Goal: Task Accomplishment & Management: Complete application form

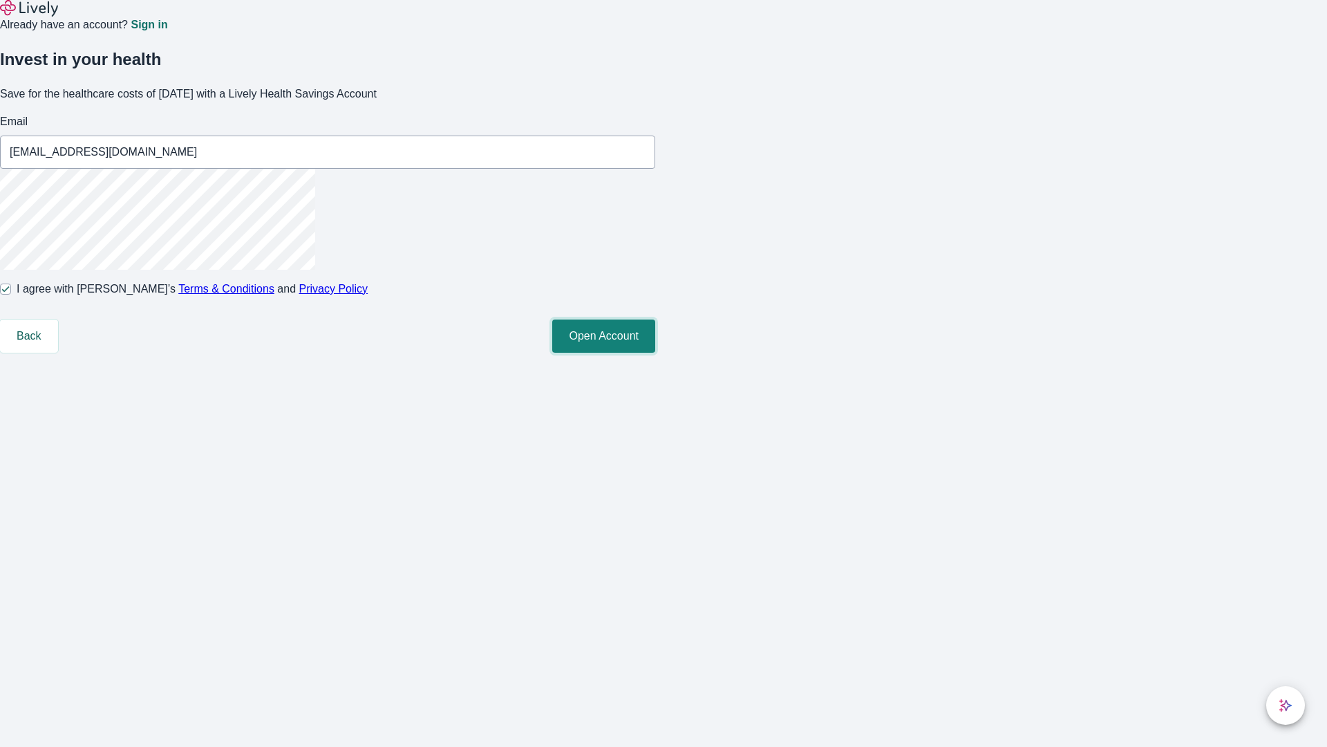
click at [655, 353] on button "Open Account" at bounding box center [603, 335] width 103 height 33
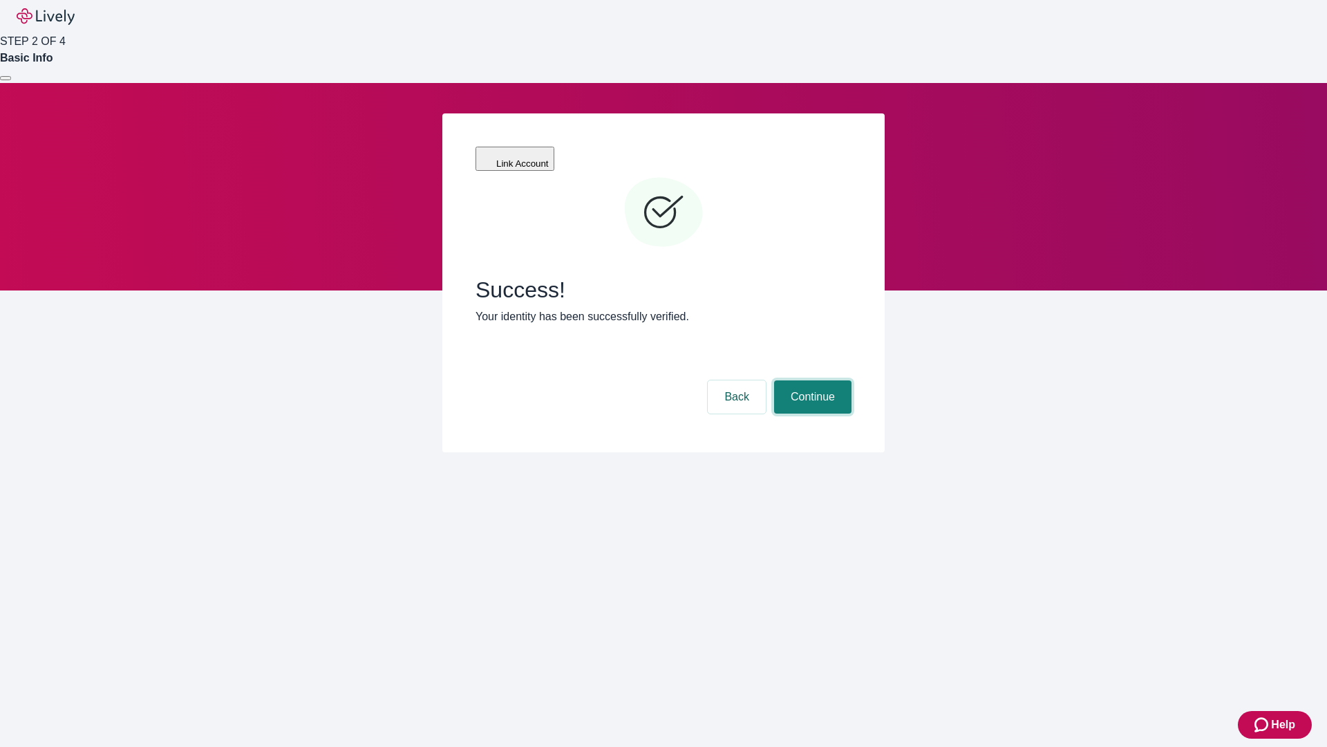
click at [811, 380] on button "Continue" at bounding box center [812, 396] width 77 height 33
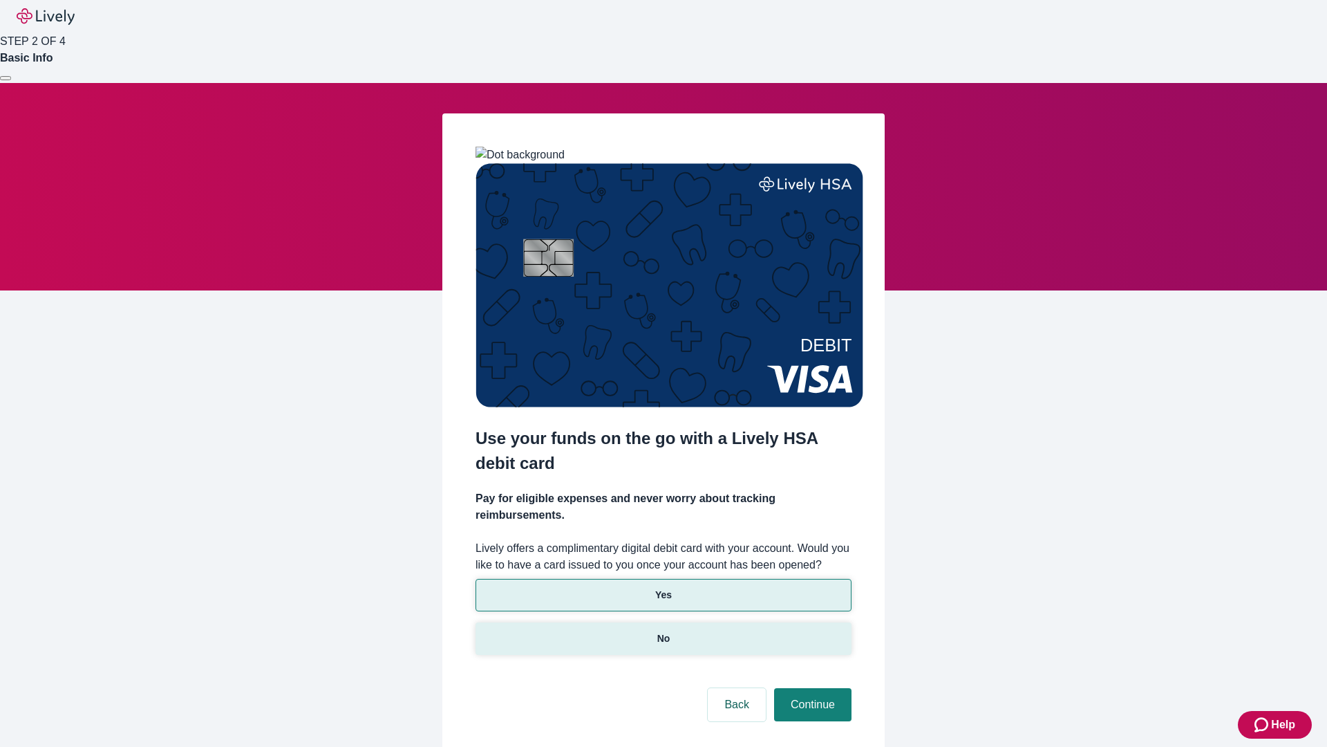
click at [663, 631] on p "No" at bounding box center [664, 638] width 13 height 15
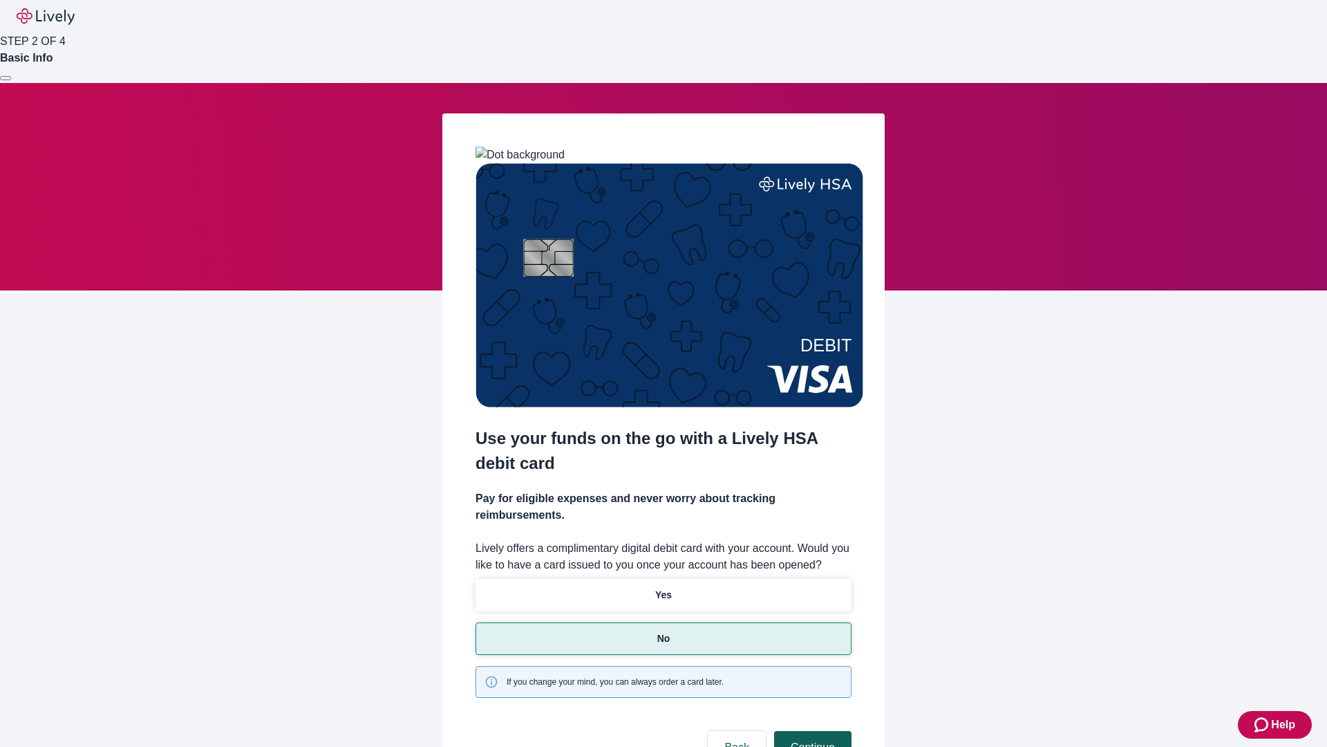
click at [811, 731] on button "Continue" at bounding box center [812, 747] width 77 height 33
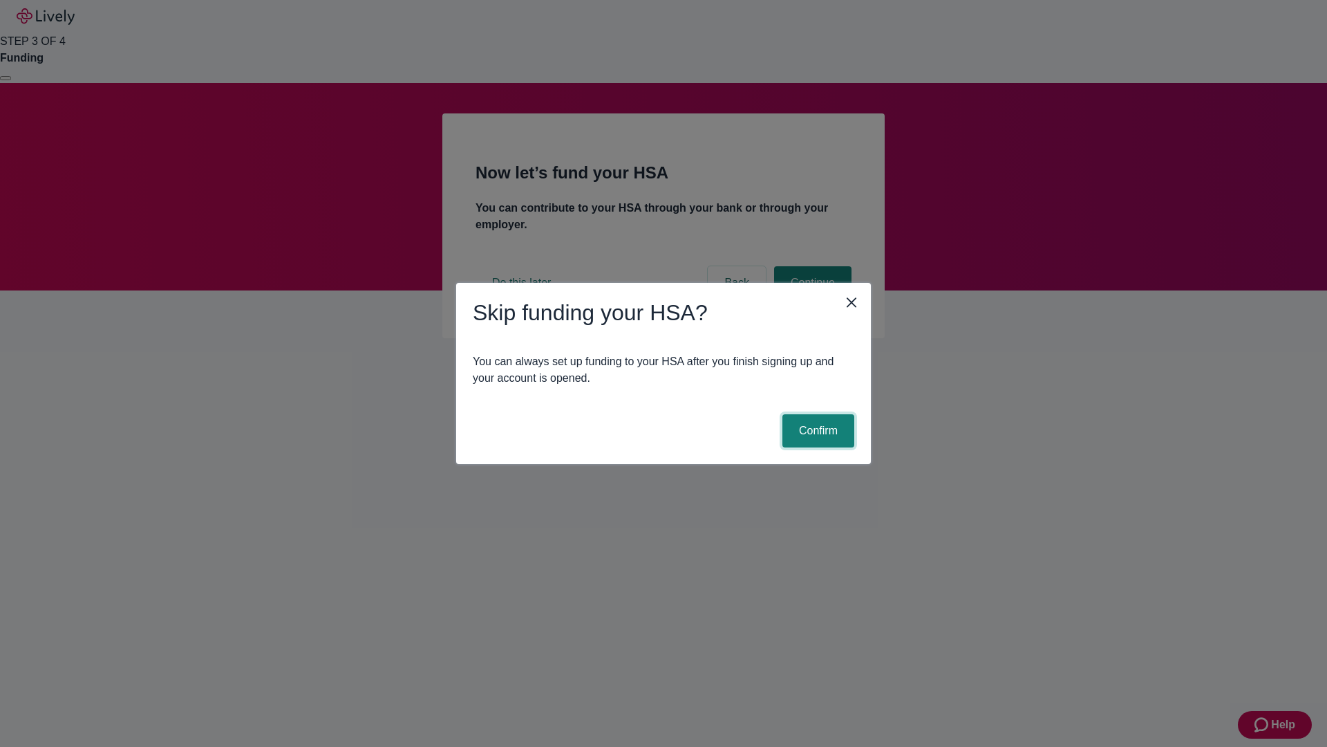
click at [817, 431] on button "Confirm" at bounding box center [819, 430] width 72 height 33
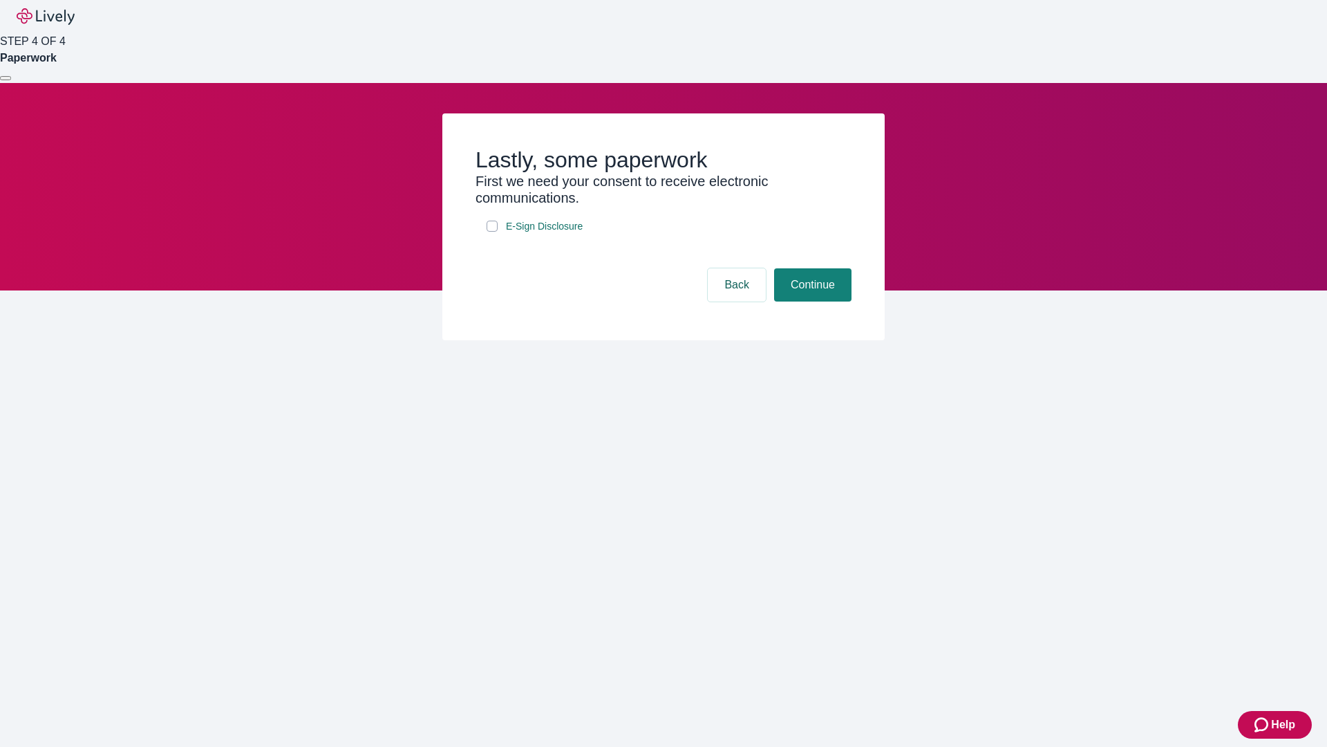
click at [492, 232] on input "E-Sign Disclosure" at bounding box center [492, 226] width 11 height 11
checkbox input "true"
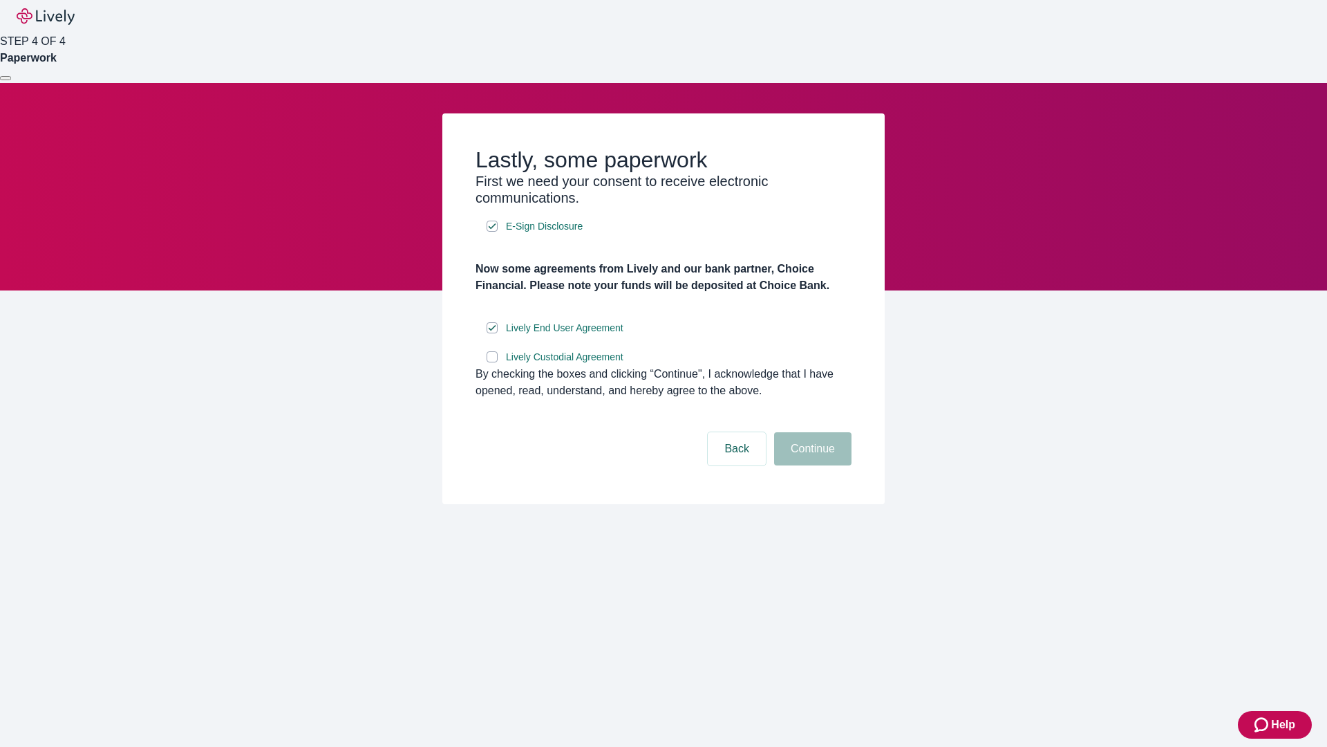
click at [492, 362] on input "Lively Custodial Agreement" at bounding box center [492, 356] width 11 height 11
checkbox input "true"
click at [811, 465] on button "Continue" at bounding box center [812, 448] width 77 height 33
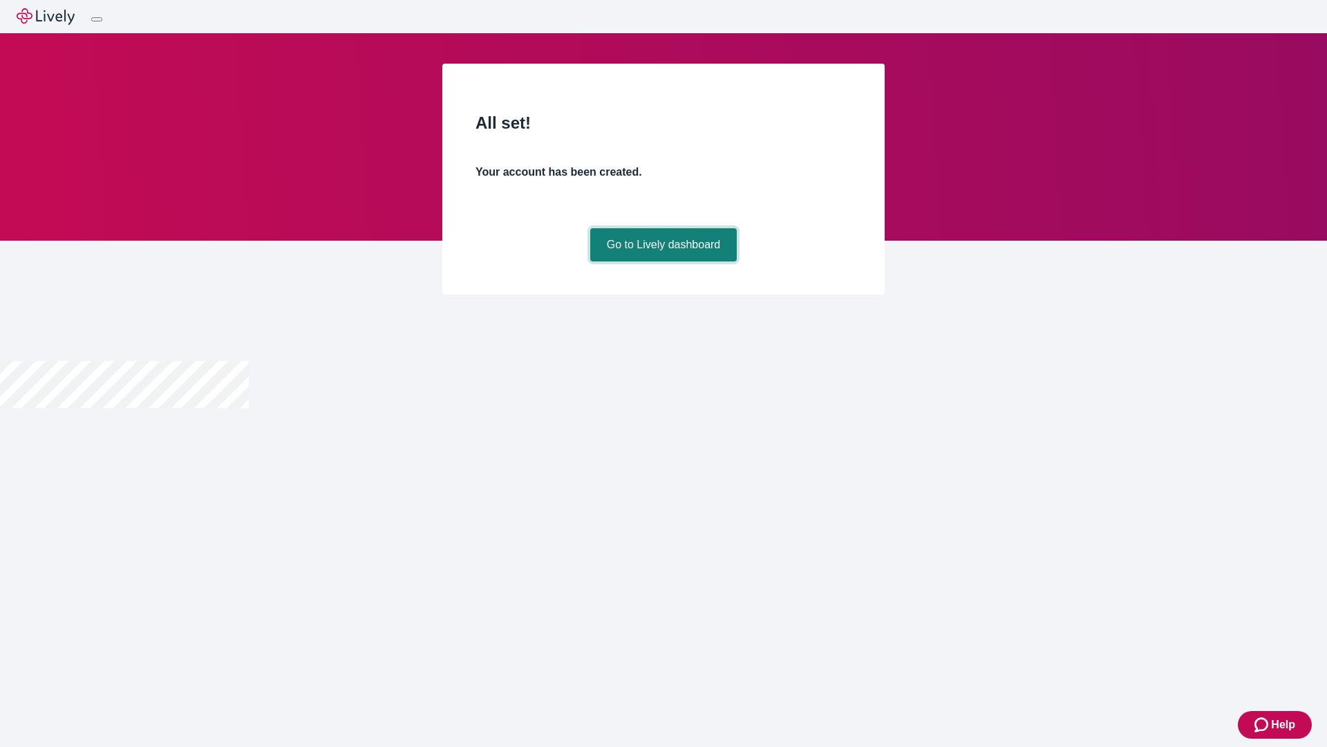
click at [663, 261] on link "Go to Lively dashboard" at bounding box center [663, 244] width 147 height 33
